Goal: Task Accomplishment & Management: Use online tool/utility

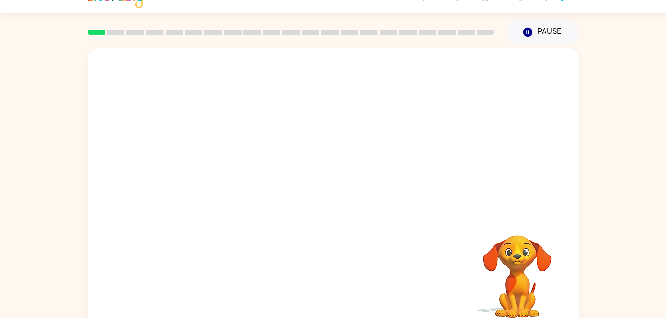
scroll to position [30, 0]
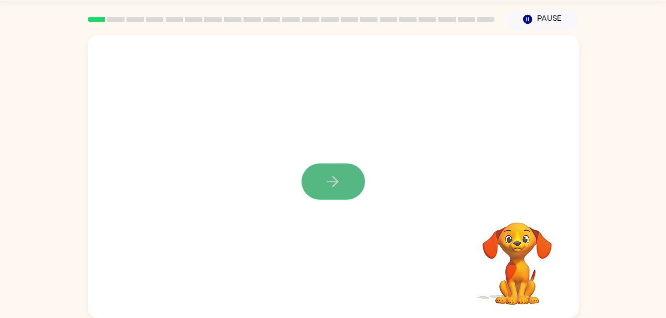
click at [326, 166] on button "button" at bounding box center [332, 182] width 63 height 36
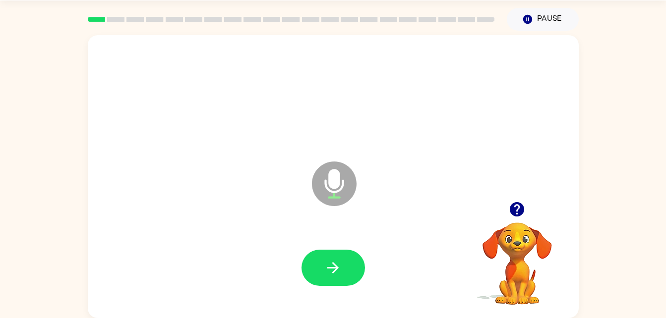
click at [326, 168] on icon at bounding box center [334, 184] width 45 height 45
click at [340, 264] on icon "button" at bounding box center [332, 267] width 17 height 17
click at [333, 258] on button "button" at bounding box center [332, 268] width 63 height 36
click at [312, 271] on button "button" at bounding box center [332, 268] width 63 height 36
click at [327, 267] on icon "button" at bounding box center [332, 267] width 17 height 17
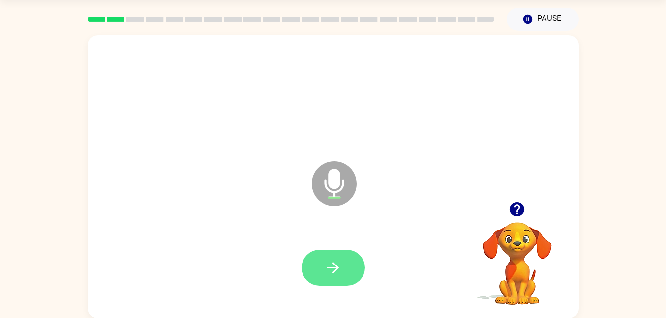
click at [332, 267] on icon "button" at bounding box center [332, 267] width 11 height 11
click at [315, 278] on button "button" at bounding box center [332, 268] width 63 height 36
click at [326, 251] on button "button" at bounding box center [332, 268] width 63 height 36
click at [339, 262] on icon "button" at bounding box center [332, 267] width 17 height 17
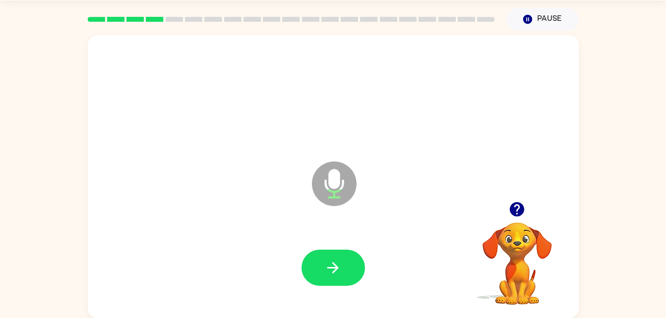
click at [339, 262] on icon "button" at bounding box center [332, 267] width 17 height 17
click at [327, 247] on div at bounding box center [333, 268] width 471 height 81
click at [334, 257] on button "button" at bounding box center [332, 268] width 63 height 36
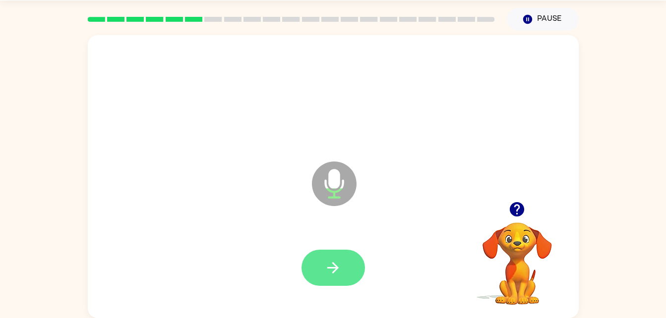
click at [350, 252] on button "button" at bounding box center [332, 268] width 63 height 36
click at [329, 270] on icon "button" at bounding box center [332, 267] width 17 height 17
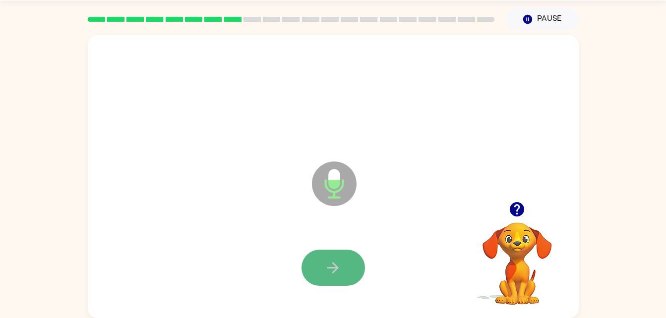
click at [348, 274] on button "button" at bounding box center [332, 268] width 63 height 36
click at [349, 258] on button "button" at bounding box center [332, 268] width 63 height 36
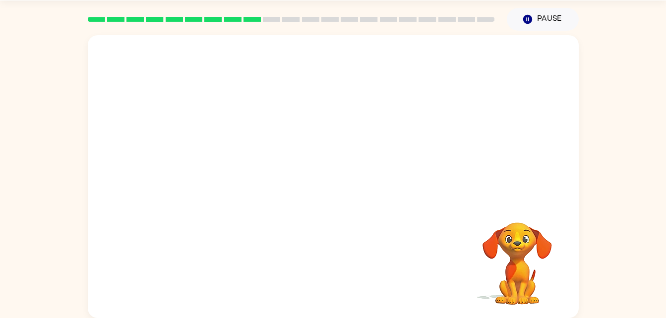
click at [365, 246] on div "Your browser must support playing .mp4 files to use Literably. Please try using…" at bounding box center [333, 176] width 491 height 283
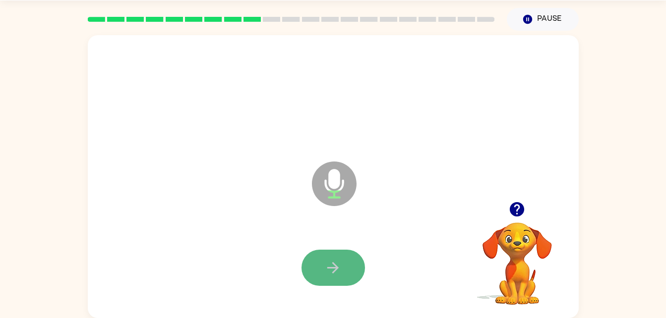
click at [346, 264] on button "button" at bounding box center [332, 268] width 63 height 36
click at [343, 261] on button "button" at bounding box center [332, 268] width 63 height 36
drag, startPoint x: 349, startPoint y: 260, endPoint x: 239, endPoint y: 194, distance: 128.3
click at [239, 194] on div "Microphone The Microphone is here when it is your turn to talk" at bounding box center [333, 176] width 491 height 283
click at [327, 251] on button "button" at bounding box center [332, 268] width 63 height 36
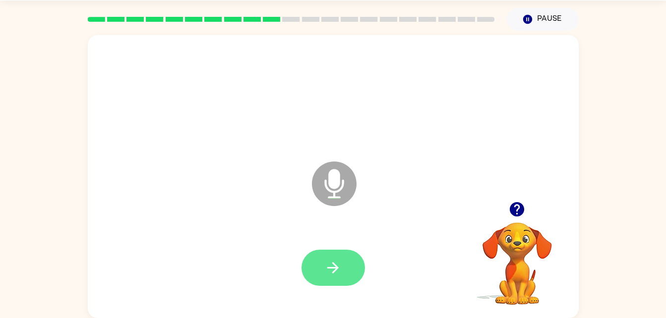
click at [338, 267] on icon "button" at bounding box center [332, 267] width 17 height 17
click at [327, 260] on icon "button" at bounding box center [332, 267] width 17 height 17
click at [330, 259] on icon "button" at bounding box center [332, 267] width 17 height 17
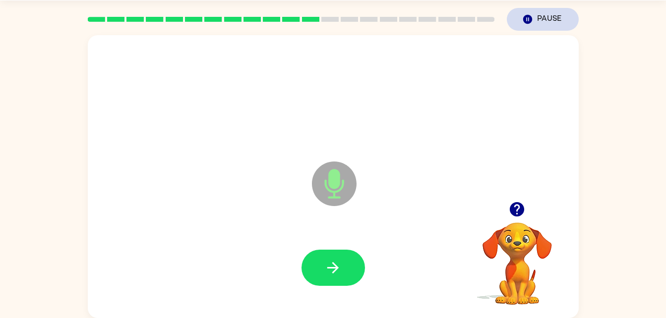
click at [528, 21] on icon "button" at bounding box center [527, 19] width 9 height 9
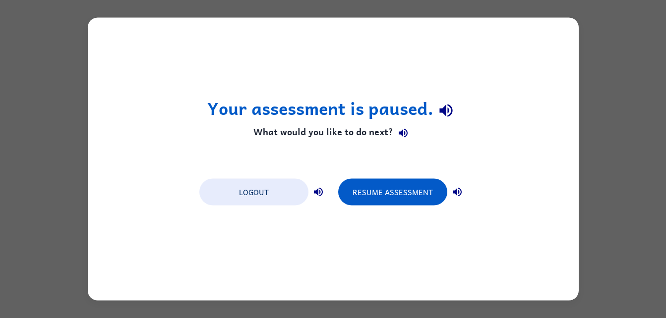
scroll to position [0, 0]
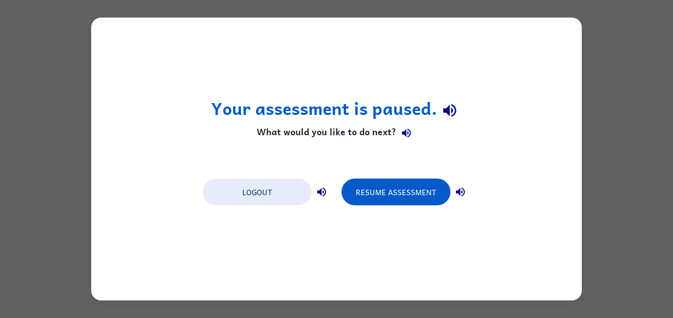
click at [536, 95] on div "Your assessment is paused. What would you like to do next? Logout Resume Assess…" at bounding box center [336, 159] width 491 height 283
click at [606, 76] on div "Your assessment is paused. What would you like to do next? Logout Resume Assess…" at bounding box center [336, 159] width 673 height 318
click at [419, 194] on button "Resume Assessment" at bounding box center [396, 192] width 109 height 27
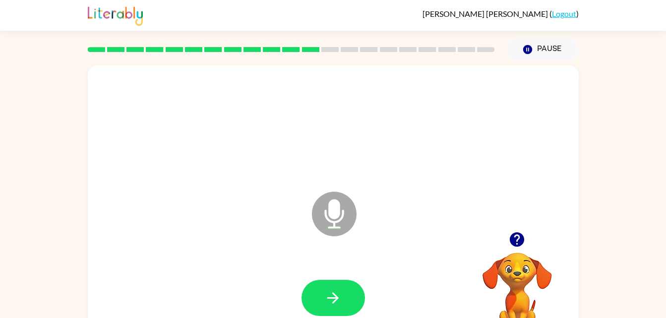
scroll to position [30, 0]
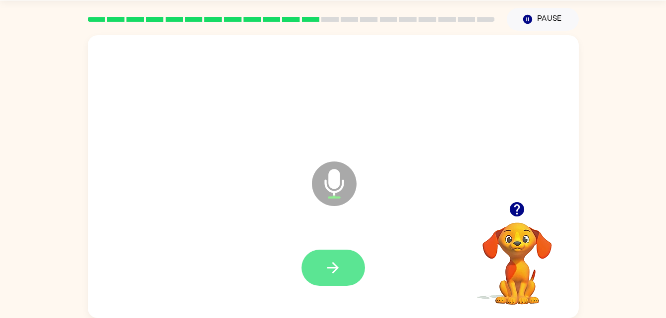
click at [330, 267] on icon "button" at bounding box center [332, 267] width 11 height 11
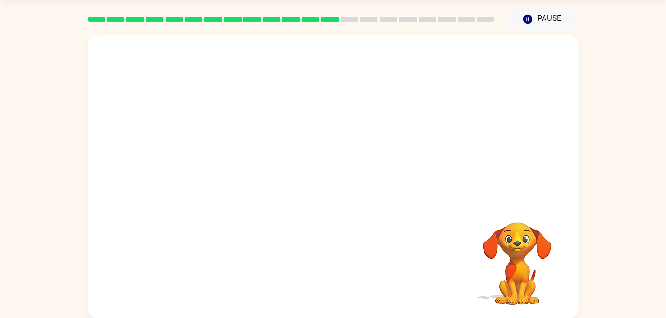
click at [325, 266] on div "Your browser must support playing .mp4 files to use Literably. Please try using…" at bounding box center [333, 176] width 491 height 283
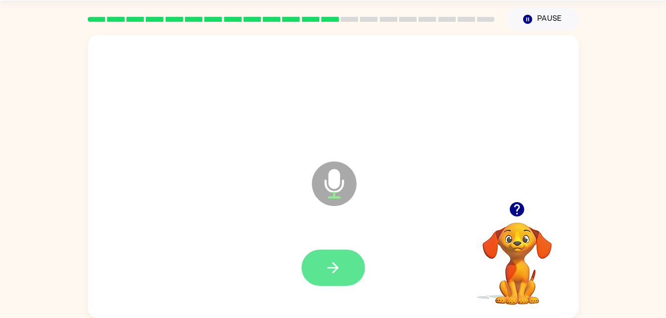
click at [330, 280] on button "button" at bounding box center [332, 268] width 63 height 36
click at [328, 259] on icon "button" at bounding box center [332, 267] width 17 height 17
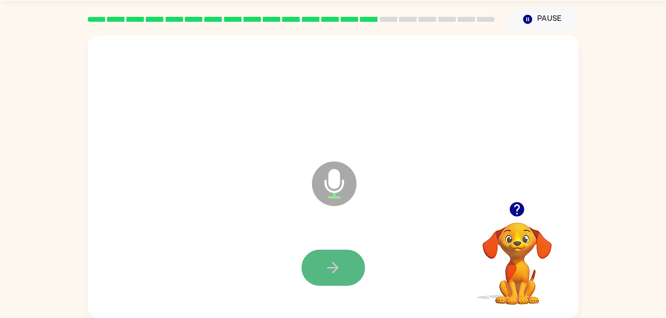
click at [323, 260] on button "button" at bounding box center [332, 268] width 63 height 36
click at [359, 278] on button "button" at bounding box center [332, 268] width 63 height 36
click at [348, 263] on button "button" at bounding box center [332, 268] width 63 height 36
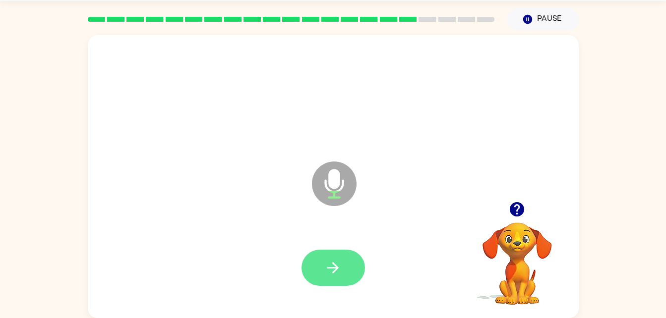
click at [333, 260] on icon "button" at bounding box center [332, 267] width 17 height 17
click at [348, 263] on button "button" at bounding box center [332, 268] width 63 height 36
click at [324, 275] on button "button" at bounding box center [332, 268] width 63 height 36
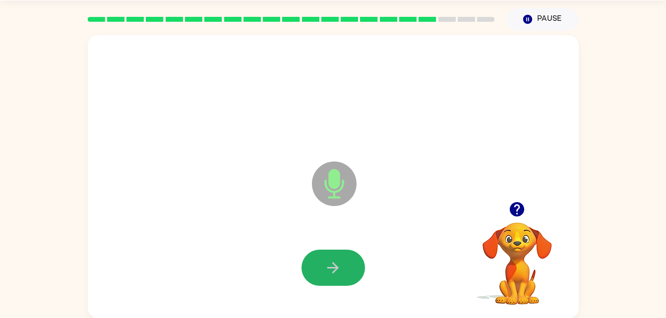
click at [331, 260] on icon "button" at bounding box center [332, 267] width 17 height 17
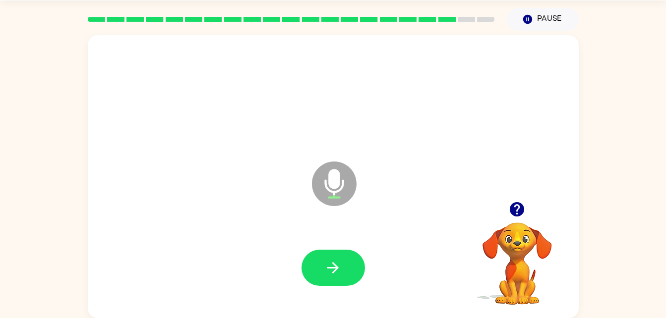
drag, startPoint x: 331, startPoint y: 260, endPoint x: 251, endPoint y: 231, distance: 85.5
click at [251, 231] on div at bounding box center [333, 268] width 471 height 81
click at [339, 272] on icon "button" at bounding box center [332, 267] width 17 height 17
click at [312, 266] on button "button" at bounding box center [332, 268] width 63 height 36
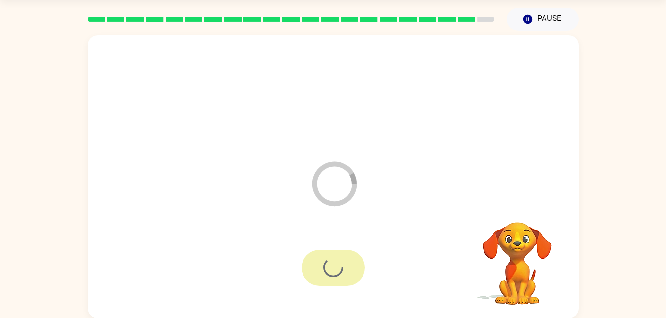
scroll to position [12, 0]
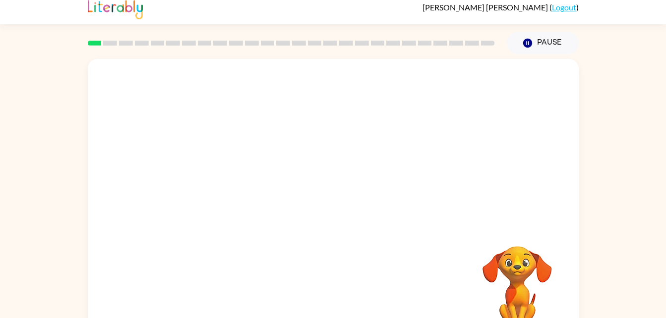
scroll to position [30, 0]
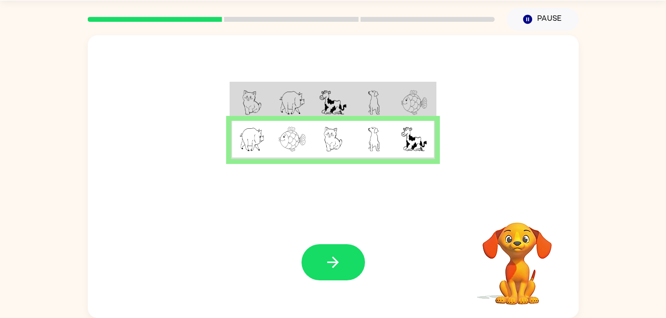
click at [328, 232] on div "Your browser must support playing .mp4 files to use Literably. Please try using…" at bounding box center [333, 263] width 491 height 112
click at [331, 247] on button "button" at bounding box center [332, 262] width 63 height 36
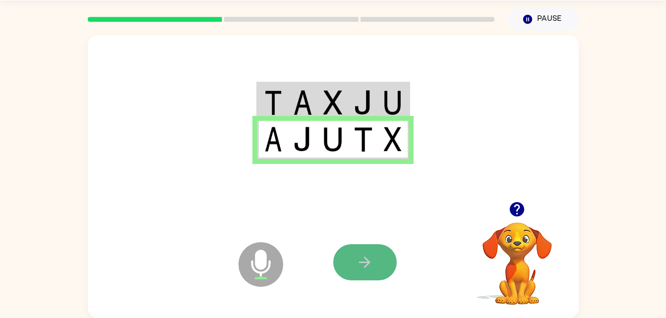
click at [336, 260] on button "button" at bounding box center [364, 262] width 63 height 36
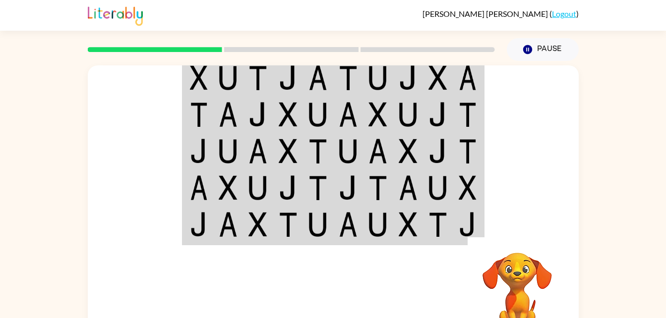
scroll to position [9, 0]
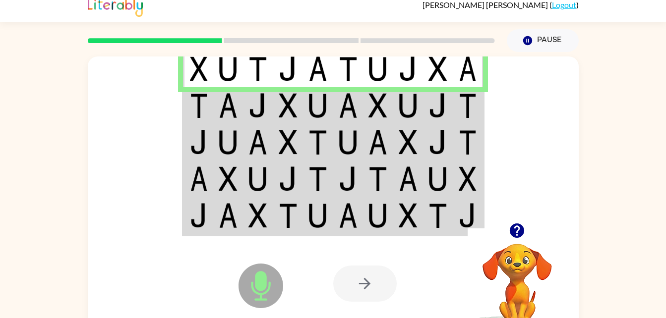
click at [336, 260] on div at bounding box center [406, 284] width 146 height 112
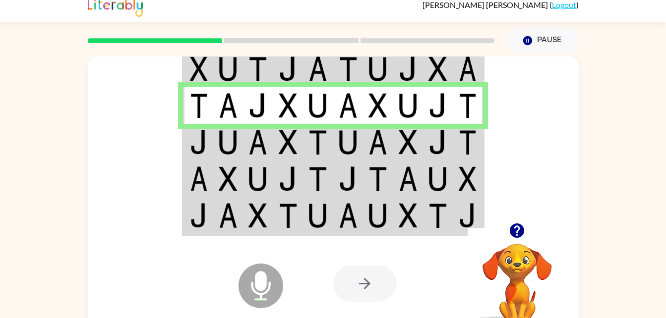
click at [336, 259] on div at bounding box center [406, 284] width 146 height 112
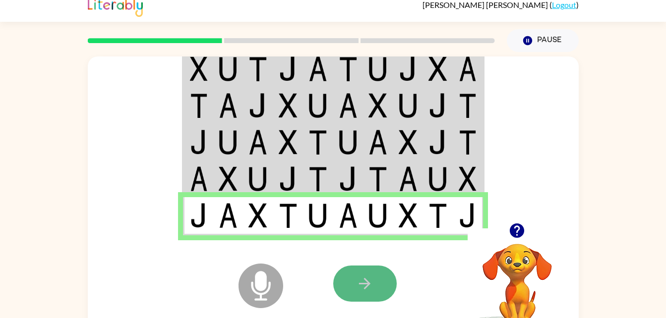
click at [363, 284] on icon "button" at bounding box center [364, 283] width 11 height 11
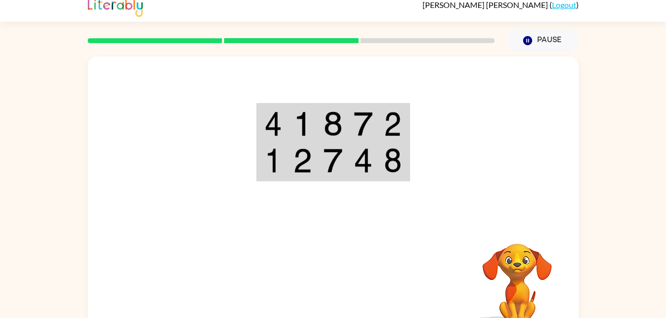
scroll to position [0, 0]
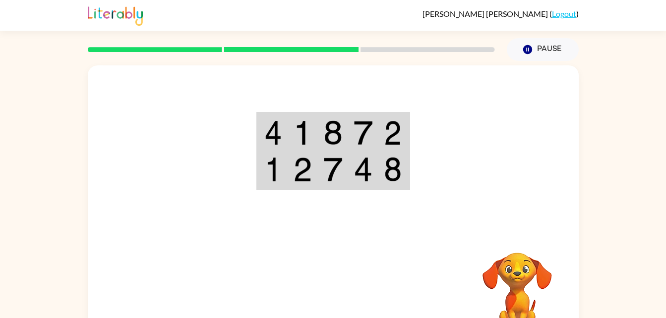
click at [363, 284] on div at bounding box center [406, 293] width 146 height 112
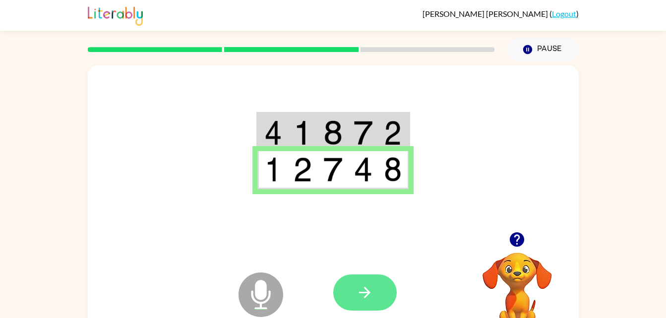
click at [372, 283] on button "button" at bounding box center [364, 293] width 63 height 36
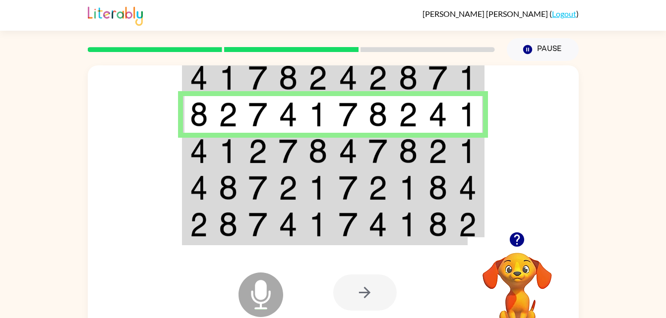
click at [372, 283] on div at bounding box center [364, 293] width 63 height 36
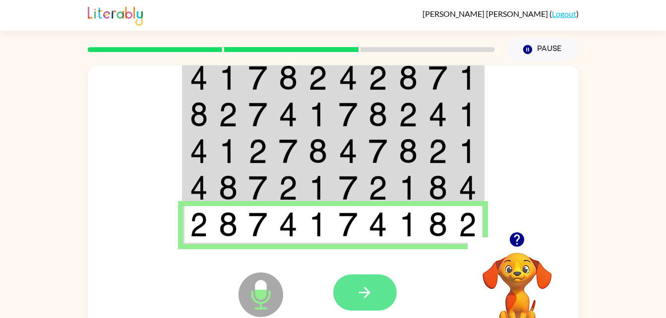
click at [377, 286] on button "button" at bounding box center [364, 293] width 63 height 36
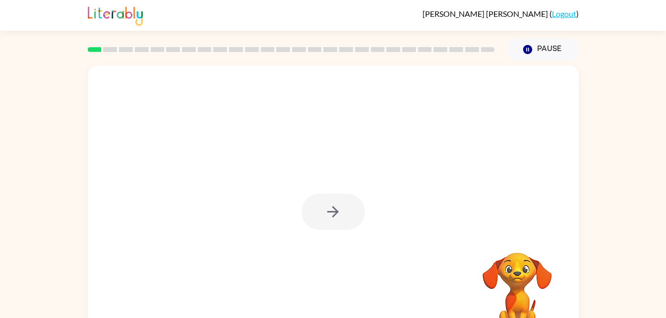
scroll to position [1, 0]
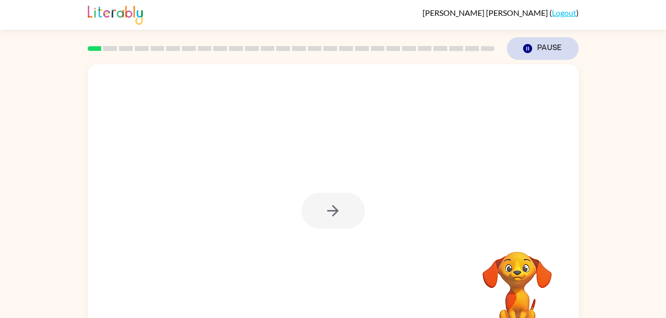
click at [534, 53] on button "Pause Pause" at bounding box center [543, 48] width 72 height 23
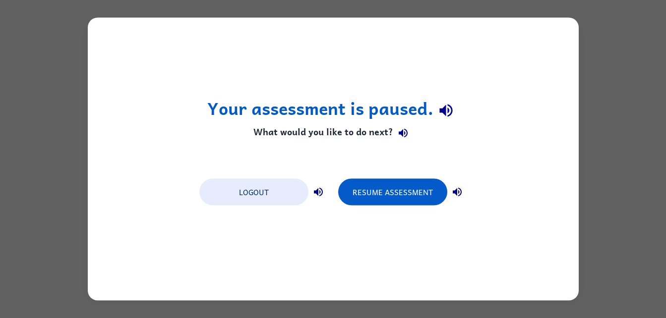
scroll to position [0, 0]
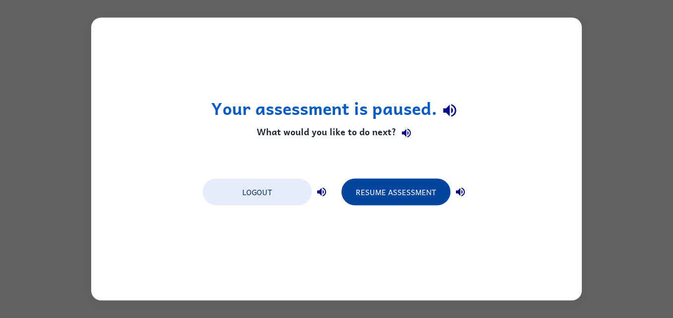
click at [390, 203] on button "Resume Assessment" at bounding box center [396, 192] width 109 height 27
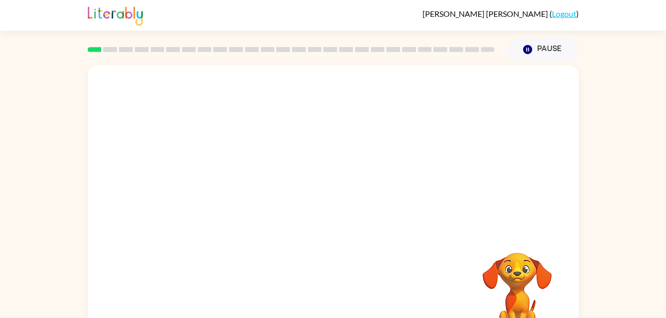
scroll to position [30, 0]
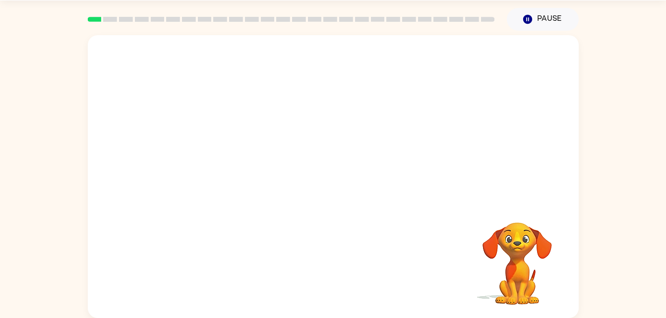
click at [477, 7] on div at bounding box center [291, 19] width 419 height 35
click at [462, 19] on rect at bounding box center [456, 19] width 14 height 5
click at [363, 181] on button "button" at bounding box center [332, 182] width 63 height 36
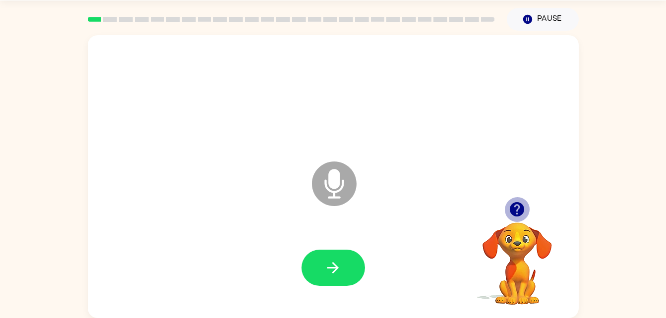
click at [517, 203] on icon "button" at bounding box center [517, 209] width 14 height 14
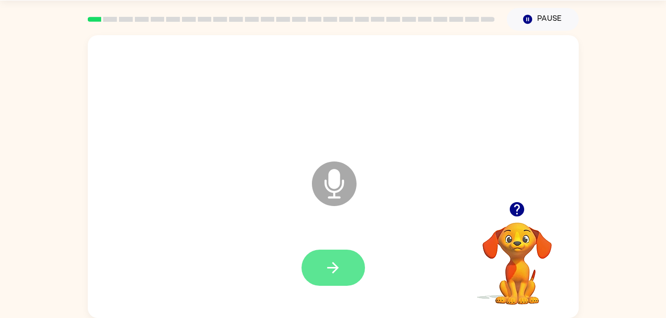
click at [337, 256] on button "button" at bounding box center [332, 268] width 63 height 36
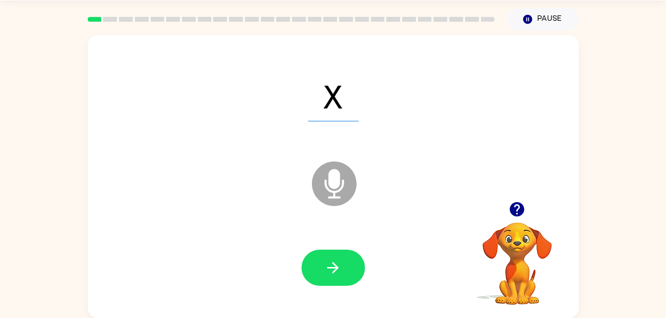
click at [514, 209] on icon "button" at bounding box center [517, 209] width 14 height 14
click at [334, 289] on div at bounding box center [333, 268] width 471 height 81
click at [347, 273] on button "button" at bounding box center [332, 268] width 63 height 36
click at [337, 180] on icon "Microphone The Microphone is here when it is your turn to talk" at bounding box center [383, 196] width 149 height 74
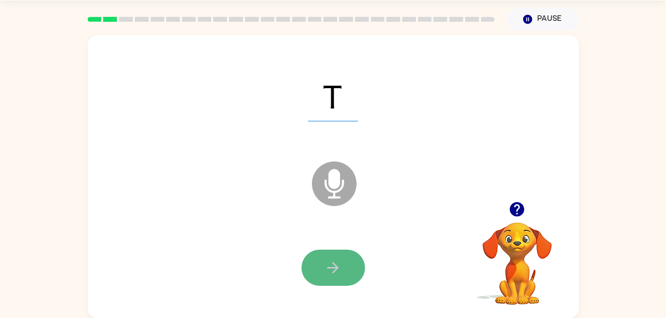
click at [338, 261] on icon "button" at bounding box center [332, 267] width 17 height 17
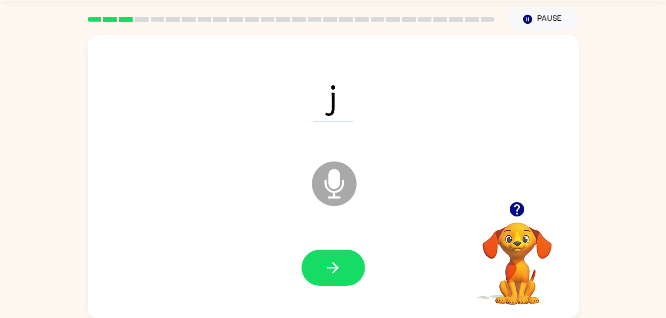
drag, startPoint x: 337, startPoint y: 253, endPoint x: 236, endPoint y: 212, distance: 108.5
click at [236, 212] on div "j Microphone The Microphone is here when it is your turn to talk" at bounding box center [333, 176] width 491 height 283
click at [331, 254] on button "button" at bounding box center [332, 268] width 63 height 36
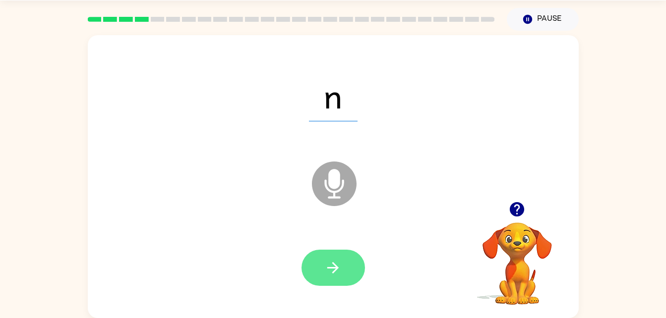
click at [350, 254] on button "button" at bounding box center [332, 268] width 63 height 36
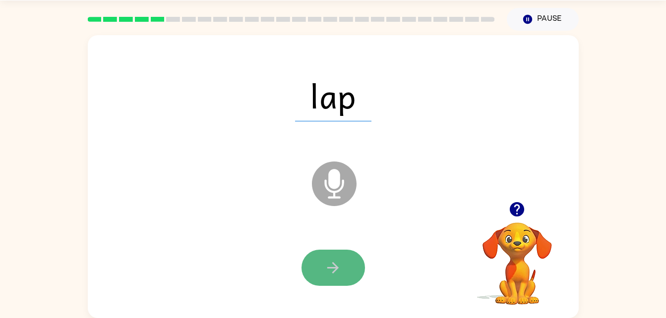
click at [342, 273] on button "button" at bounding box center [332, 268] width 63 height 36
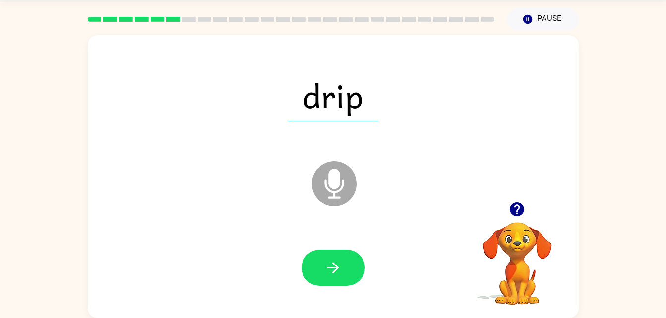
click at [340, 173] on icon at bounding box center [334, 184] width 45 height 45
click at [363, 185] on icon "Microphone The Microphone is here when it is your turn to talk" at bounding box center [383, 196] width 149 height 74
click at [350, 261] on button "button" at bounding box center [332, 268] width 63 height 36
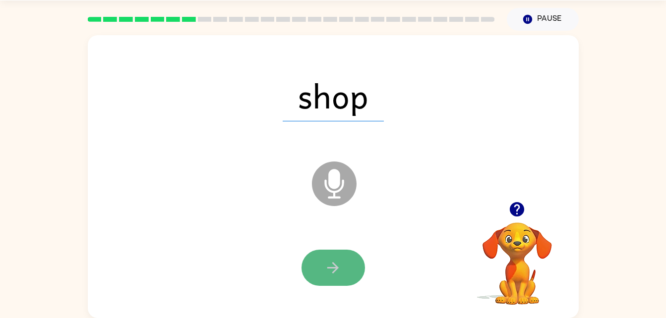
click at [340, 264] on icon "button" at bounding box center [332, 267] width 17 height 17
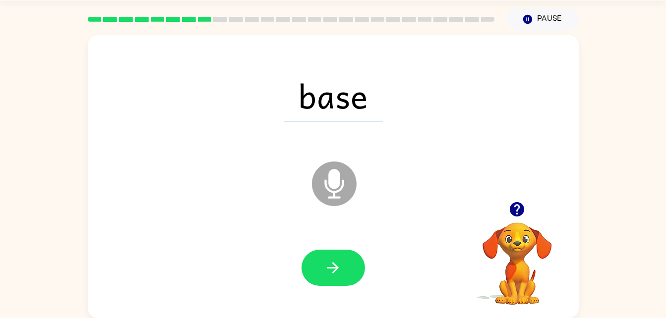
click at [340, 264] on div at bounding box center [332, 268] width 63 height 36
click at [340, 264] on icon "button" at bounding box center [332, 267] width 17 height 17
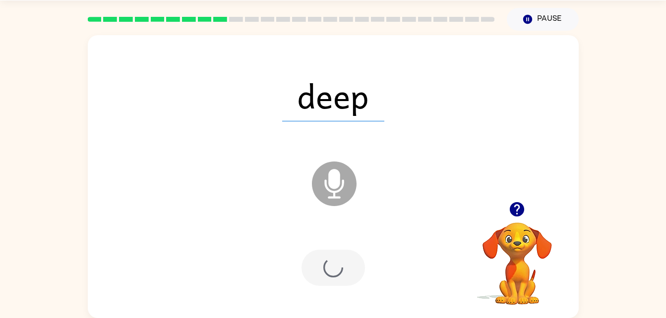
click at [340, 264] on div at bounding box center [332, 268] width 63 height 36
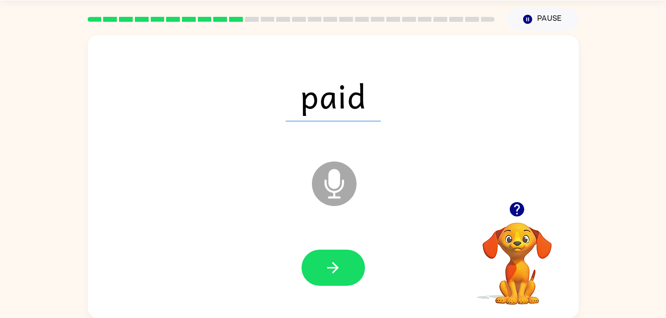
drag, startPoint x: 340, startPoint y: 264, endPoint x: 172, endPoint y: 180, distance: 188.2
click at [172, 180] on div "paid Microphone The Microphone is here when it is your turn to talk" at bounding box center [333, 176] width 491 height 283
click at [353, 270] on button "button" at bounding box center [332, 268] width 63 height 36
drag, startPoint x: 353, startPoint y: 270, endPoint x: 265, endPoint y: 230, distance: 97.4
click at [265, 230] on div at bounding box center [333, 268] width 471 height 81
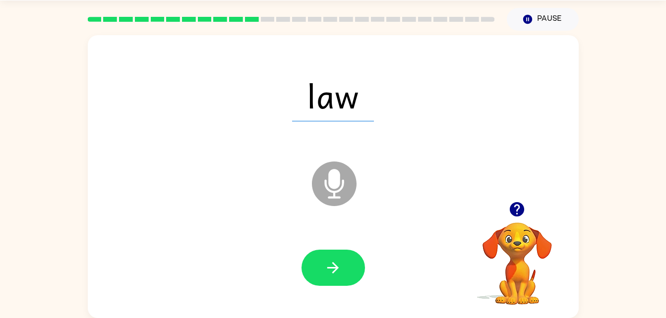
drag, startPoint x: 265, startPoint y: 230, endPoint x: 369, endPoint y: 282, distance: 117.1
click at [369, 282] on div at bounding box center [333, 268] width 471 height 81
click at [347, 268] on button "button" at bounding box center [332, 268] width 63 height 36
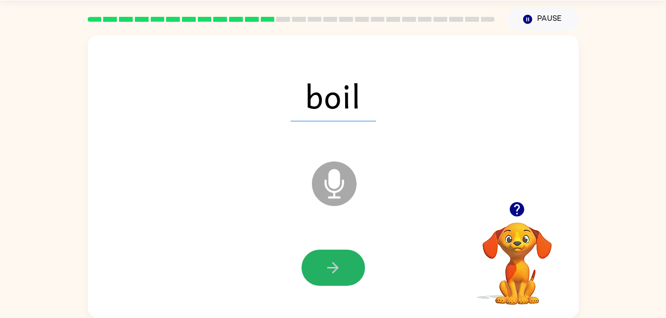
click at [347, 268] on button "button" at bounding box center [332, 268] width 63 height 36
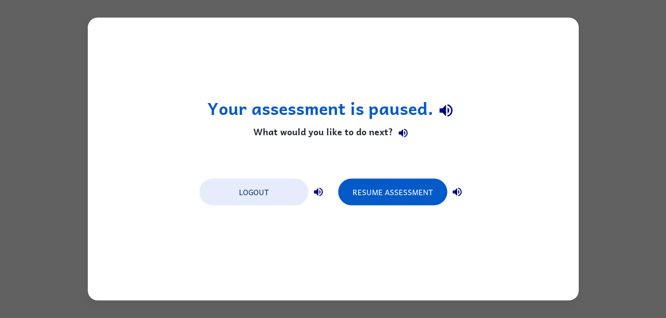
scroll to position [0, 0]
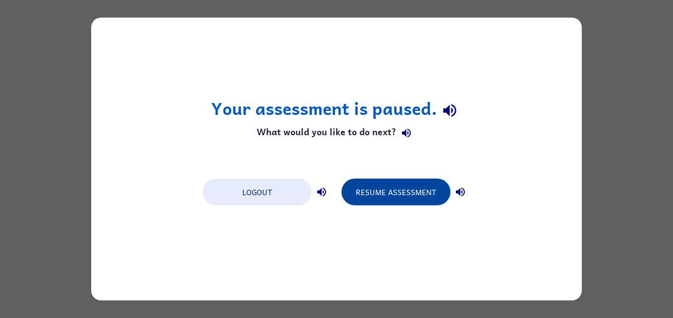
click at [395, 203] on button "Resume Assessment" at bounding box center [396, 192] width 109 height 27
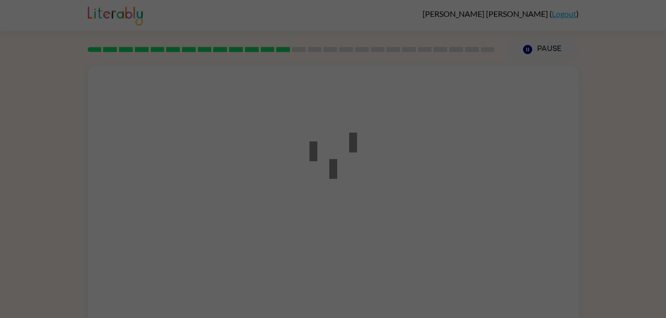
click at [400, 191] on div at bounding box center [333, 159] width 666 height 318
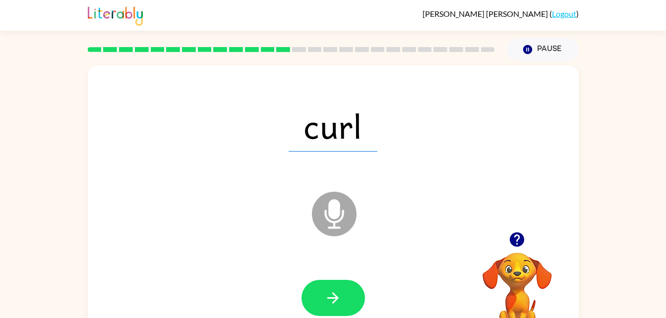
scroll to position [30, 0]
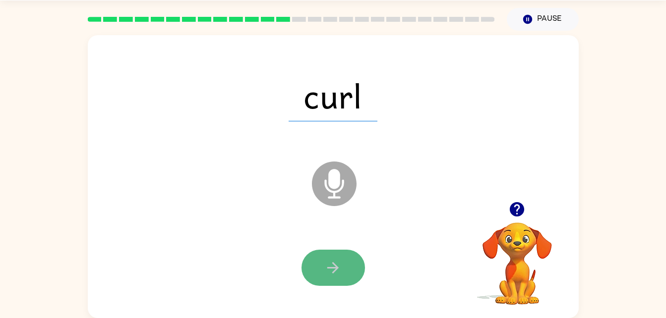
click at [348, 259] on button "button" at bounding box center [332, 268] width 63 height 36
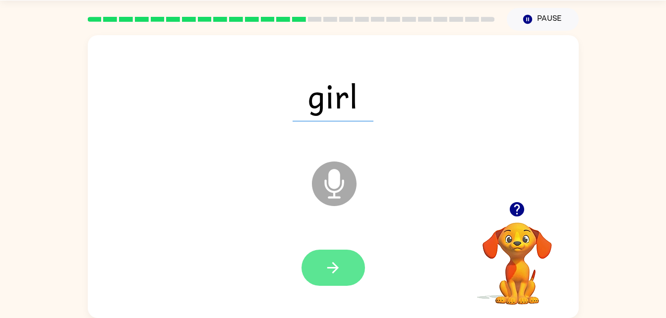
click at [323, 250] on button "button" at bounding box center [332, 268] width 63 height 36
click at [338, 259] on icon "button" at bounding box center [332, 267] width 17 height 17
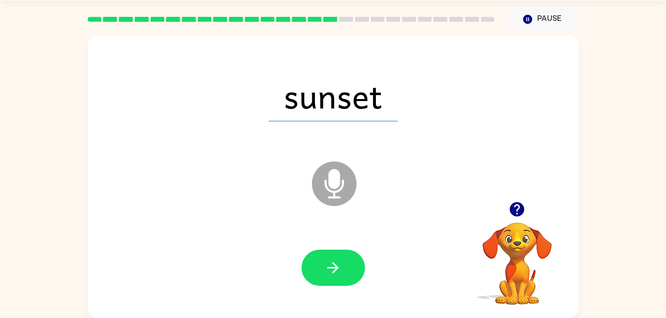
click at [354, 245] on div at bounding box center [333, 268] width 471 height 81
click at [354, 250] on div at bounding box center [332, 268] width 63 height 36
click at [352, 257] on button "button" at bounding box center [332, 268] width 63 height 36
click at [332, 245] on div at bounding box center [333, 268] width 471 height 81
click at [335, 287] on div at bounding box center [333, 268] width 471 height 81
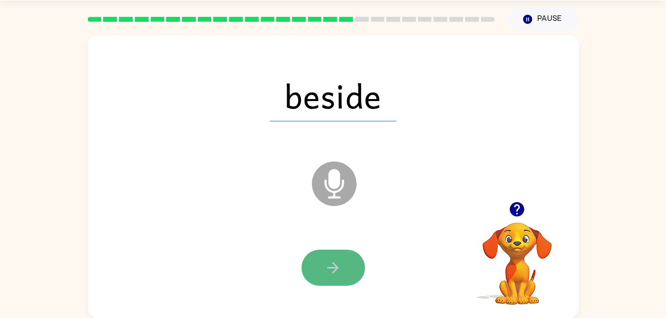
click at [335, 274] on icon "button" at bounding box center [332, 267] width 17 height 17
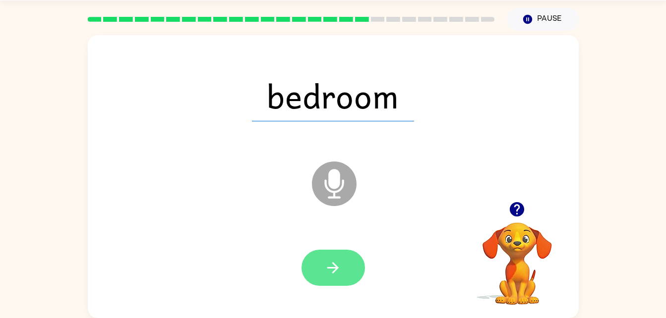
click at [332, 265] on icon "button" at bounding box center [332, 267] width 17 height 17
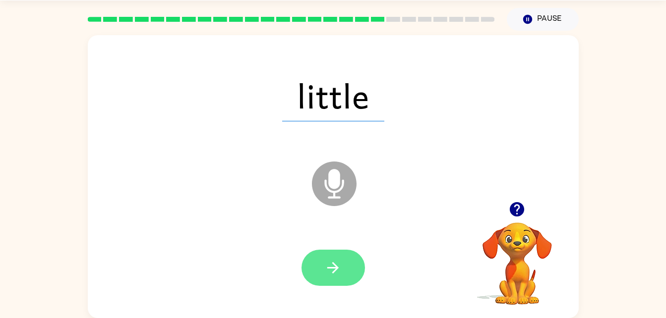
click at [347, 269] on button "button" at bounding box center [332, 268] width 63 height 36
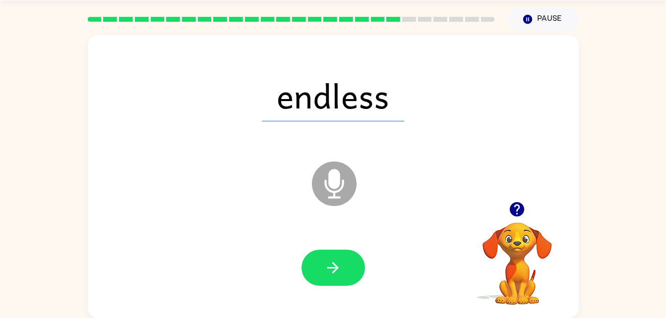
click at [303, 256] on div at bounding box center [332, 268] width 63 height 36
click at [324, 256] on button "button" at bounding box center [332, 268] width 63 height 36
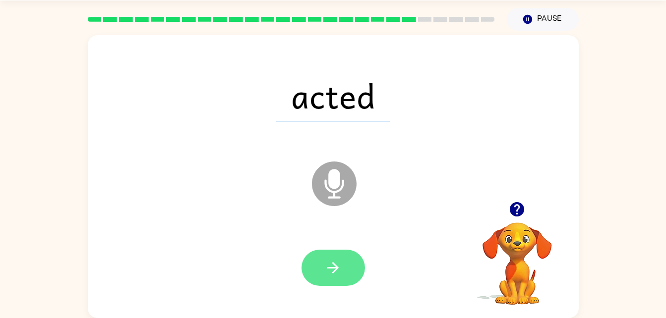
click at [351, 262] on button "button" at bounding box center [332, 268] width 63 height 36
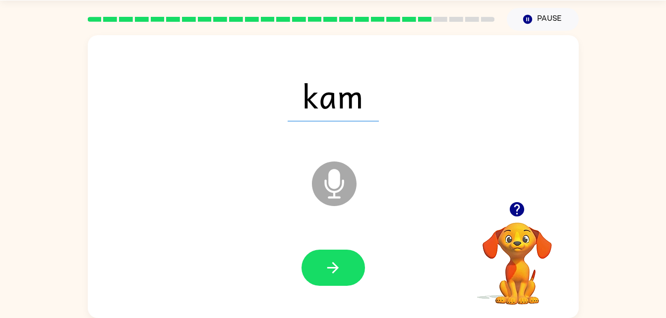
click at [185, 67] on div "kam" at bounding box center [333, 95] width 471 height 81
click at [339, 267] on icon "button" at bounding box center [332, 267] width 17 height 17
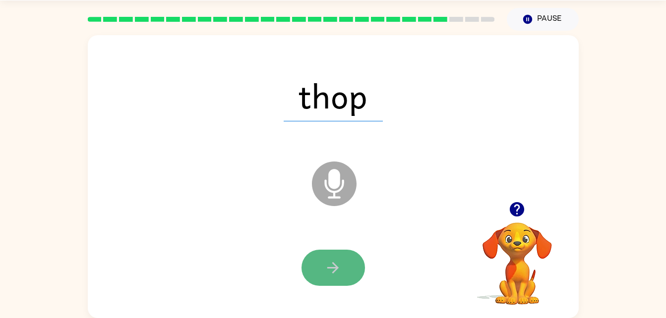
click at [337, 269] on icon "button" at bounding box center [332, 267] width 11 height 11
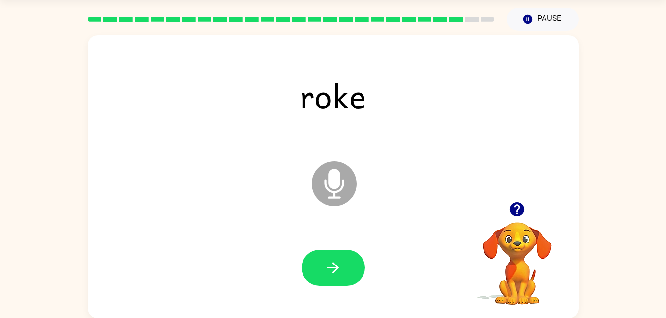
click at [350, 238] on div at bounding box center [333, 268] width 471 height 81
click at [344, 249] on div at bounding box center [333, 268] width 471 height 81
click at [348, 256] on button "button" at bounding box center [332, 268] width 63 height 36
drag, startPoint x: 348, startPoint y: 256, endPoint x: 253, endPoint y: 217, distance: 102.7
click at [253, 217] on div "peem Microphone The Microphone is here when it is your turn to talk" at bounding box center [333, 176] width 491 height 283
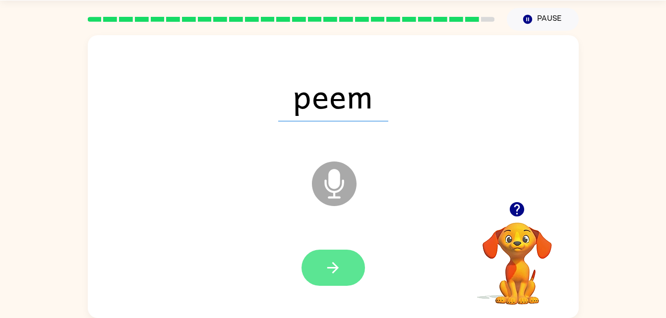
click at [327, 261] on icon "button" at bounding box center [332, 267] width 17 height 17
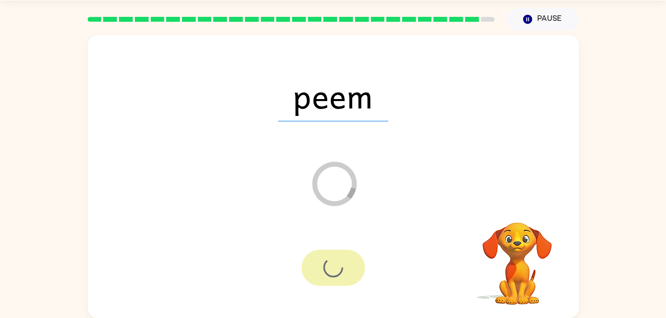
scroll to position [12, 0]
